Goal: Obtain resource: Obtain resource

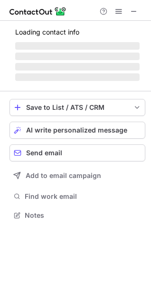
scroll to position [221, 151]
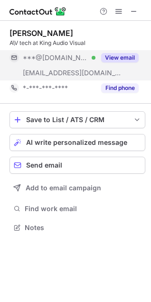
click at [118, 56] on button "View email" at bounding box center [119, 57] width 37 height 9
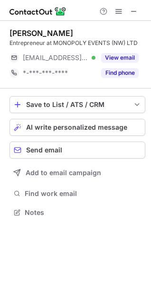
scroll to position [206, 151]
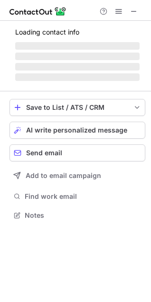
scroll to position [221, 151]
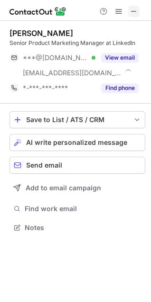
click at [134, 12] on span at bounding box center [134, 12] width 8 height 8
